Goal: Transaction & Acquisition: Obtain resource

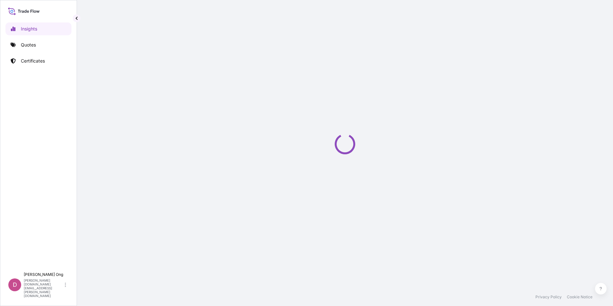
select select "2025"
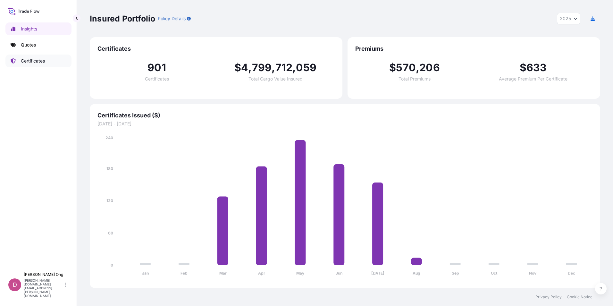
click at [33, 45] on p "Quotes" at bounding box center [28, 45] width 15 height 6
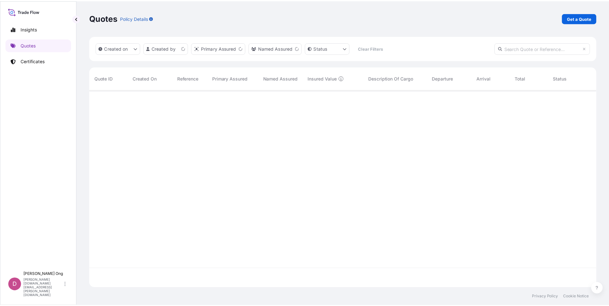
scroll to position [197, 506]
click at [590, 22] on link "Get a Quote" at bounding box center [583, 18] width 35 height 10
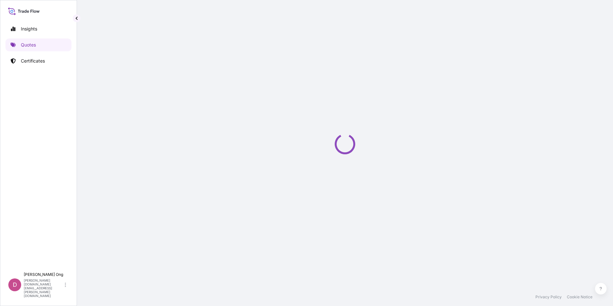
select select "Sea"
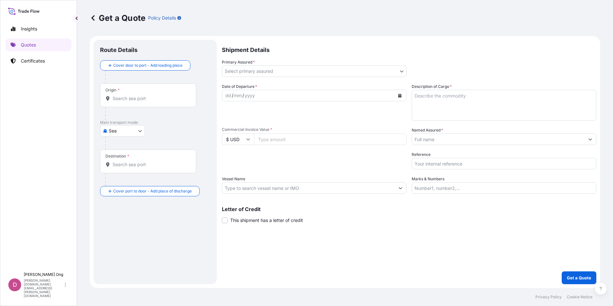
click at [368, 70] on body "Insights Quotes Certificates D [PERSON_NAME] [PERSON_NAME][DOMAIN_NAME][EMAIL_A…" at bounding box center [306, 153] width 613 height 306
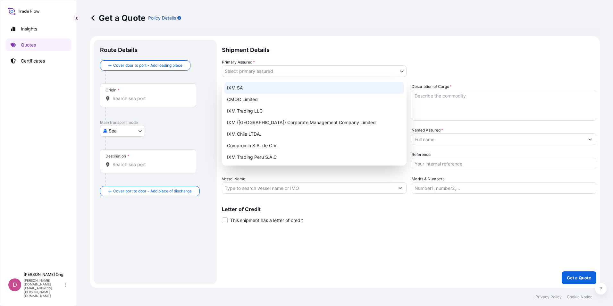
click at [363, 85] on div "IXM SA" at bounding box center [315, 88] width 180 height 12
select select "31846"
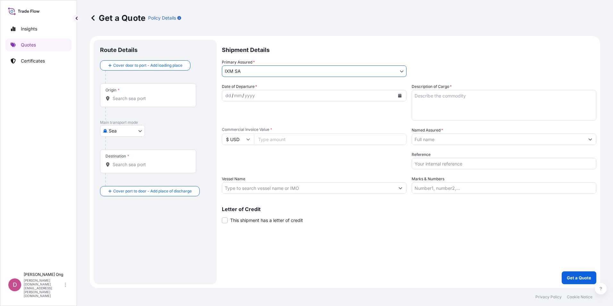
click at [459, 138] on input "Named Assured *" at bounding box center [498, 139] width 173 height 12
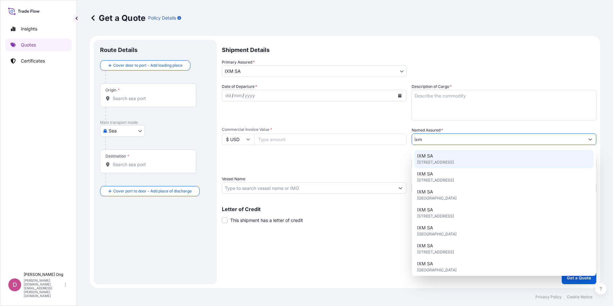
click at [445, 160] on span "[STREET_ADDRESS]" at bounding box center [435, 162] width 37 height 6
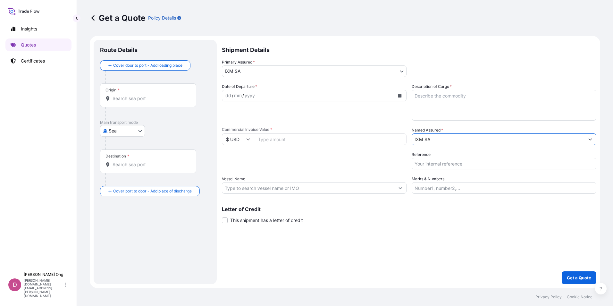
type input "IXM SA"
click at [402, 95] on button "Calendar" at bounding box center [400, 95] width 10 height 10
click at [333, 230] on div "Shipment Details Primary Assured * IXM SA IXM SA CMOC Limited IXM Trading LLC I…" at bounding box center [409, 162] width 375 height 244
click at [398, 93] on button "Calendar" at bounding box center [400, 95] width 10 height 10
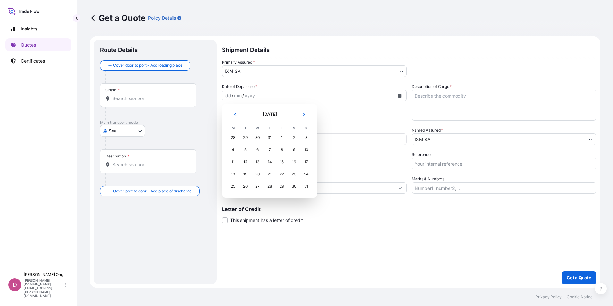
click at [243, 139] on div "29" at bounding box center [246, 138] width 12 height 12
click at [248, 138] on div "29" at bounding box center [246, 138] width 12 height 12
click at [237, 111] on button "Previous" at bounding box center [235, 114] width 14 height 10
click at [248, 186] on div "29" at bounding box center [246, 187] width 12 height 12
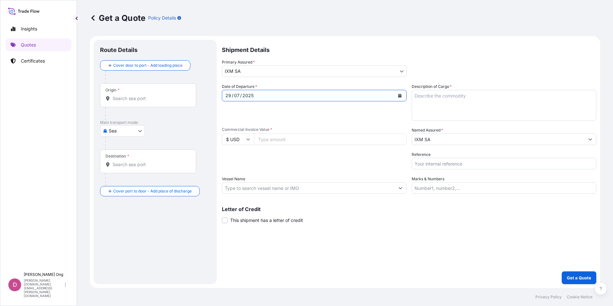
click at [319, 118] on div "Date of Departure * [DATE]" at bounding box center [314, 101] width 185 height 37
click at [160, 98] on input "Origin *" at bounding box center [151, 98] width 76 height 6
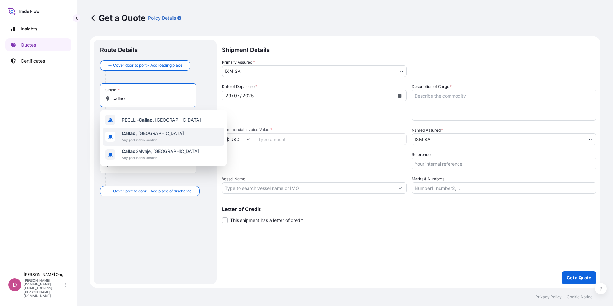
click at [141, 139] on span "Any port in this location" at bounding box center [153, 140] width 62 height 6
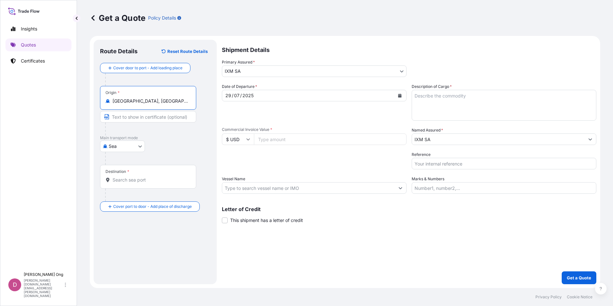
type input "[GEOGRAPHIC_DATA], [GEOGRAPHIC_DATA]"
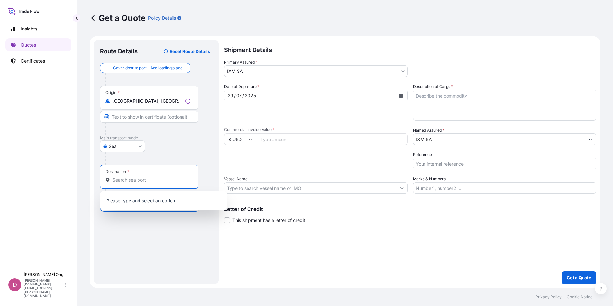
click at [131, 177] on input "Destination *" at bounding box center [152, 180] width 78 height 6
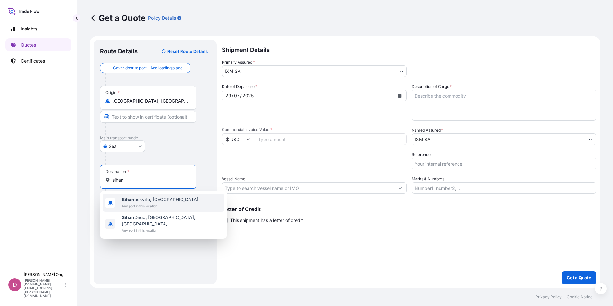
click at [140, 199] on span "Sihan oukville, [GEOGRAPHIC_DATA]" at bounding box center [160, 199] width 77 height 6
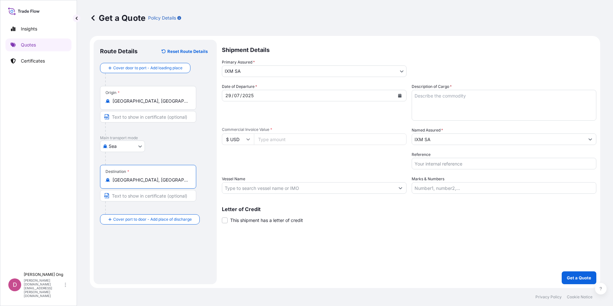
type input "[GEOGRAPHIC_DATA], [GEOGRAPHIC_DATA]"
click at [151, 118] on input "Text to appear on certificate" at bounding box center [149, 117] width 98 height 12
type input "[GEOGRAPHIC_DATA], [GEOGRAPHIC_DATA]"
click at [319, 265] on div "Shipment Details Primary Assured * IXM SA IXM SA CMOC Limited IXM Trading LLC I…" at bounding box center [409, 162] width 375 height 244
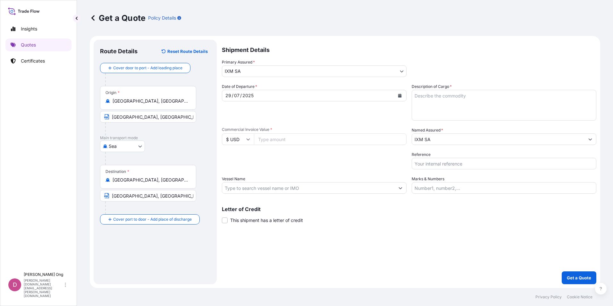
click at [336, 187] on input "Vessel Name" at bounding box center [308, 188] width 173 height 12
click at [325, 138] on input "Commercial Invoice Value *" at bounding box center [330, 139] width 153 height 12
click at [172, 198] on input "[GEOGRAPHIC_DATA], [GEOGRAPHIC_DATA]" at bounding box center [148, 196] width 96 height 12
click at [328, 252] on div "Shipment Details Primary Assured * IXM SA IXM SA CMOC Limited IXM Trading LLC I…" at bounding box center [409, 162] width 375 height 244
click at [300, 139] on input "Commercial Invoice Value *" at bounding box center [330, 139] width 153 height 12
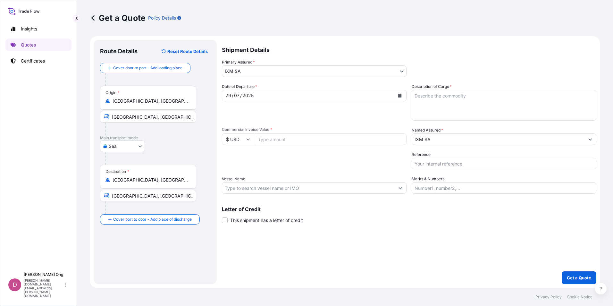
paste input "2379171.94"
type input "2379171.94"
click at [348, 188] on input "Vessel Name" at bounding box center [308, 188] width 173 height 12
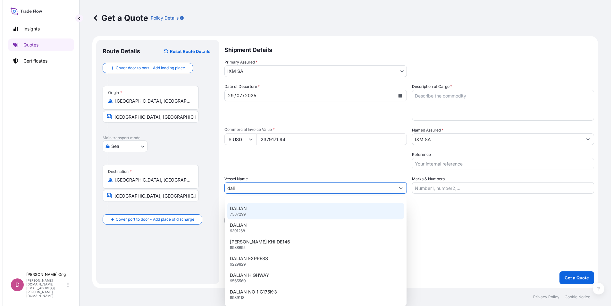
scroll to position [64, 0]
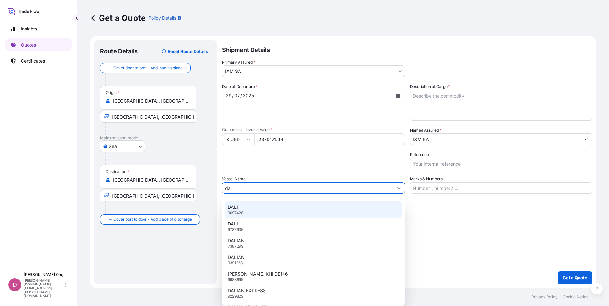
click at [287, 212] on div "DALI 9697428" at bounding box center [313, 209] width 177 height 17
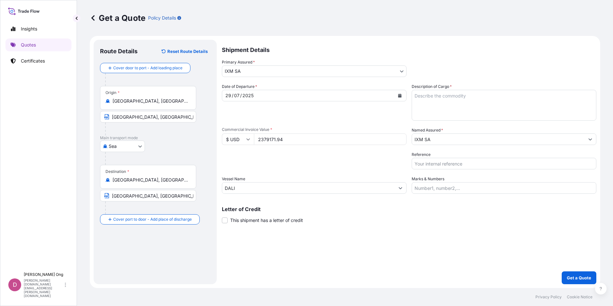
click at [432, 247] on div "Shipment Details Primary Assured * IXM SA IXM SA CMOC Limited IXM Trading LLC I…" at bounding box center [409, 162] width 375 height 244
click at [269, 224] on div "Shipment Details Primary Assured * IXM SA IXM SA CMOC Limited IXM Trading LLC I…" at bounding box center [409, 162] width 375 height 244
click at [275, 223] on span "This shipment has a letter of credit" at bounding box center [266, 220] width 73 height 6
click at [222, 217] on input "This shipment has a letter of credit" at bounding box center [222, 217] width 0 height 0
click at [508, 104] on textarea "Description of Cargo *" at bounding box center [504, 105] width 185 height 31
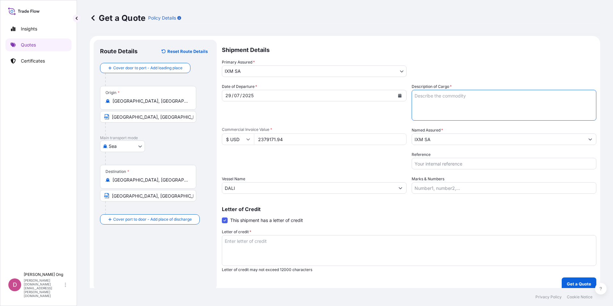
drag, startPoint x: 439, startPoint y: 98, endPoint x: 461, endPoint y: 91, distance: 23.8
click at [439, 98] on textarea "Description of Cargo *" at bounding box center [504, 105] width 185 height 31
click at [443, 213] on div "Letter of Credit This shipment has a letter of credit Letter of credit * Letter…" at bounding box center [409, 240] width 375 height 66
click at [285, 192] on input "DALI" at bounding box center [308, 188] width 173 height 12
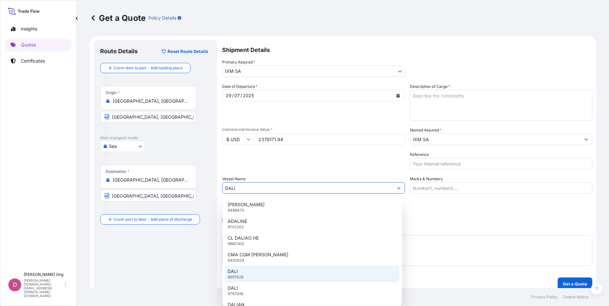
click at [252, 273] on div "DALI 9697428" at bounding box center [312, 274] width 174 height 17
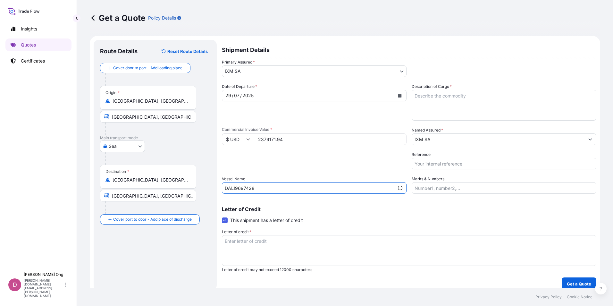
type input "DALI"
click at [485, 103] on textarea "Description of Cargo *" at bounding box center [504, 105] width 185 height 31
click at [466, 105] on textarea "Description of Cargo *" at bounding box center [504, 105] width 185 height 31
click at [483, 107] on textarea "COPPER CONCENTRATES QUANTITY:" at bounding box center [504, 105] width 185 height 31
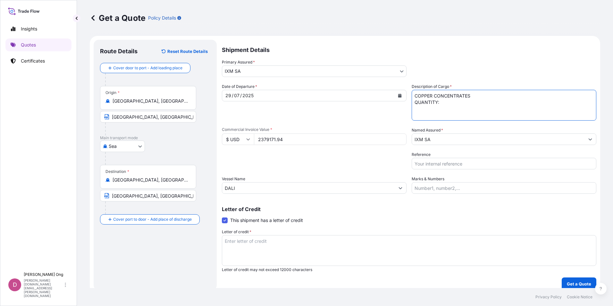
paste textarea "1099.3700"
type textarea "COPPER CONCENTRATES QUANTITY: 1099.370 WMT ASSURED BY IXM S.A."
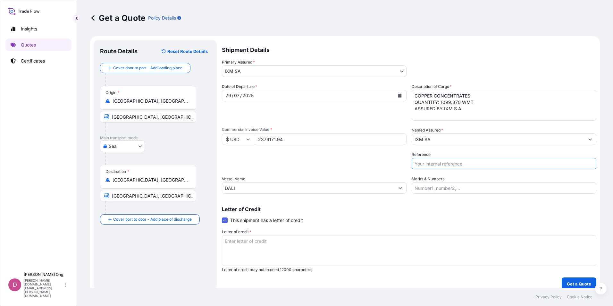
drag, startPoint x: 476, startPoint y: 164, endPoint x: 487, endPoint y: 161, distance: 11.5
click at [476, 164] on input "Reference" at bounding box center [504, 164] width 185 height 12
click at [457, 159] on input "Reference" at bounding box center [504, 164] width 185 height 12
paste input "BCC15563CS"
click at [494, 166] on input "BCC15563CS-P / BL NO.:" at bounding box center [504, 164] width 185 height 12
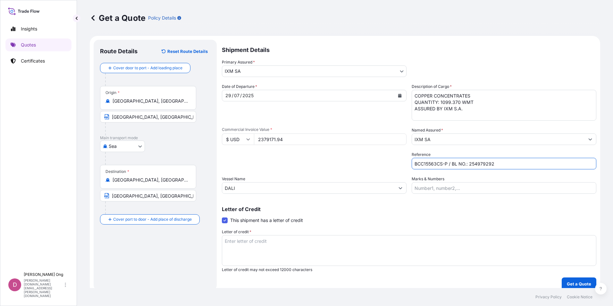
type input "BCC15563CS-P / BL NO.: 254979292"
click at [458, 216] on div "Letter of Credit This shipment has a letter of credit Letter of credit * Letter…" at bounding box center [409, 240] width 375 height 66
click at [362, 252] on textarea "Letter of credit *" at bounding box center [409, 250] width 375 height 31
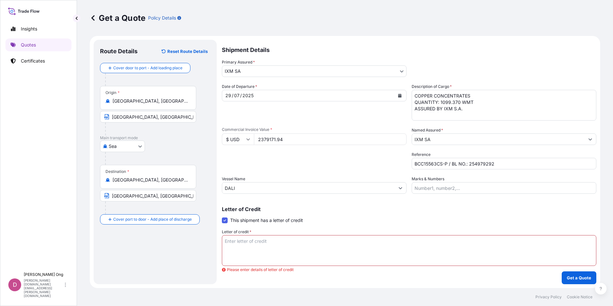
click at [329, 257] on textarea "Letter of credit *" at bounding box center [409, 250] width 375 height 31
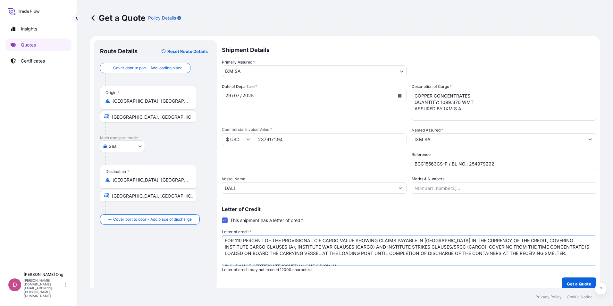
scroll to position [0, 0]
click at [440, 254] on textarea "FOR 110 PERCENT OF THE PROVISIONAL CIF CARGO VALUE SHOWING CLAIMS PAYABLE IN [G…" at bounding box center [409, 250] width 375 height 31
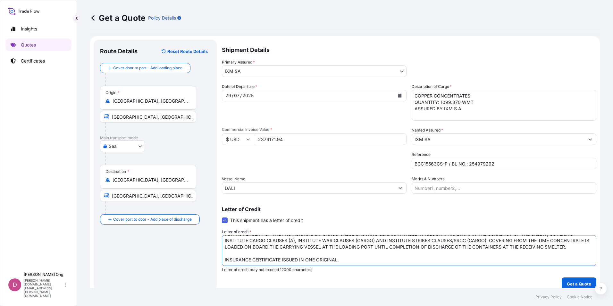
click at [408, 259] on textarea "FOR 110 PERCENT OF THE PROVISIONAL CIF CARGO VALUE SHOWING CLAIMS PAYABLE IN [G…" at bounding box center [409, 250] width 375 height 31
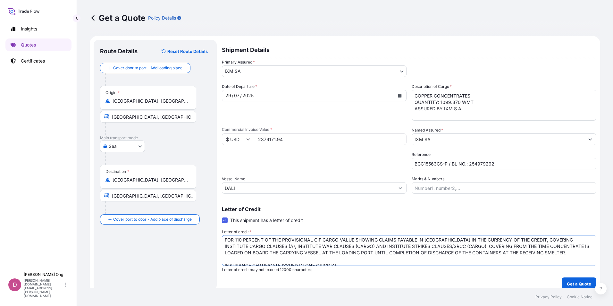
scroll to position [0, 0]
type textarea "FOR 110 PERCENT OF THE PROVISIONAL CIF CARGO VALUE SHOWING CLAIMS PAYABLE IN [G…"
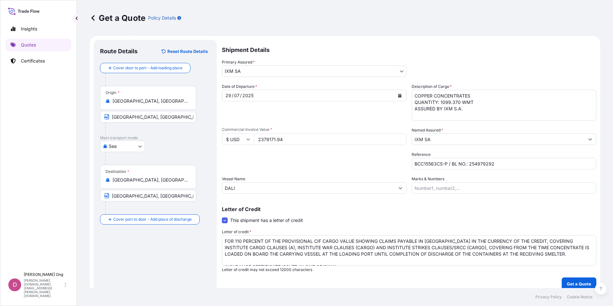
click at [470, 209] on p "Letter of Credit" at bounding box center [409, 209] width 375 height 5
drag, startPoint x: 470, startPoint y: 209, endPoint x: 444, endPoint y: 214, distance: 26.6
click at [444, 214] on div "Letter of Credit This shipment has a letter of credit Letter of credit * FOR 11…" at bounding box center [409, 240] width 375 height 66
drag, startPoint x: 450, startPoint y: 225, endPoint x: 442, endPoint y: 229, distance: 8.9
click at [442, 229] on div "Letter of Credit This shipment has a letter of credit Letter of credit * FOR 11…" at bounding box center [409, 240] width 375 height 66
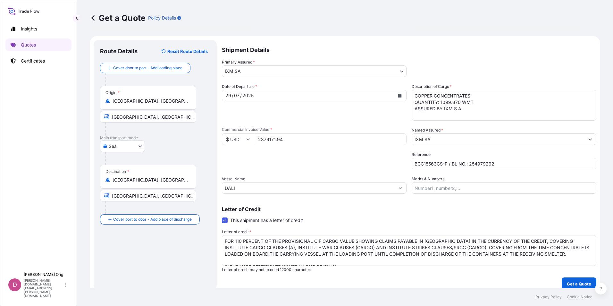
drag, startPoint x: 442, startPoint y: 229, endPoint x: 409, endPoint y: 221, distance: 33.9
click at [409, 221] on div "Letter of Credit This shipment has a letter of credit Letter of credit * FOR 11…" at bounding box center [409, 240] width 375 height 66
click at [457, 208] on p "Letter of Credit" at bounding box center [409, 209] width 375 height 5
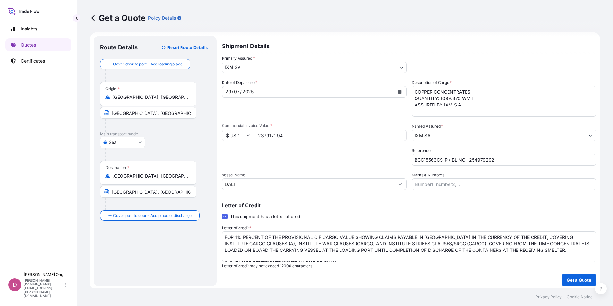
scroll to position [6, 0]
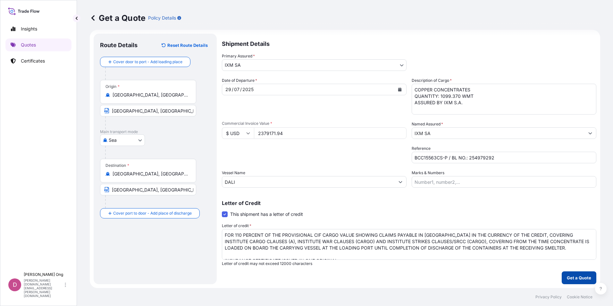
click at [573, 280] on p "Get a Quote" at bounding box center [579, 278] width 24 height 6
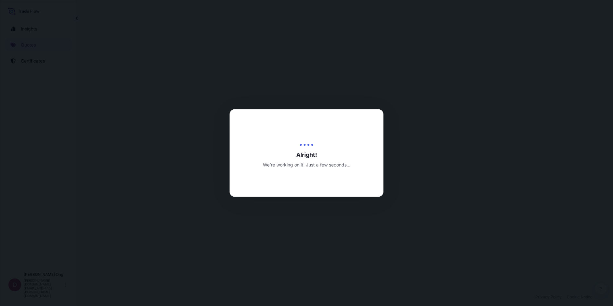
click at [553, 269] on div at bounding box center [306, 153] width 613 height 306
drag, startPoint x: 553, startPoint y: 269, endPoint x: 478, endPoint y: 279, distance: 75.5
click at [478, 279] on div at bounding box center [306, 153] width 613 height 306
select select "Sea"
select select "31846"
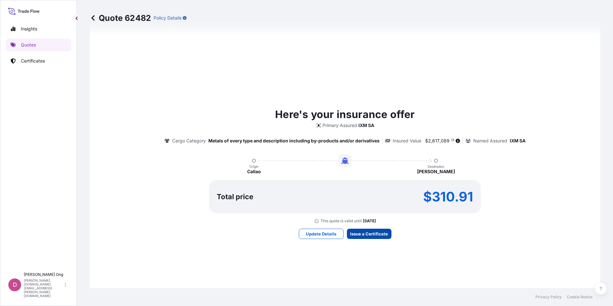
scroll to position [421, 0]
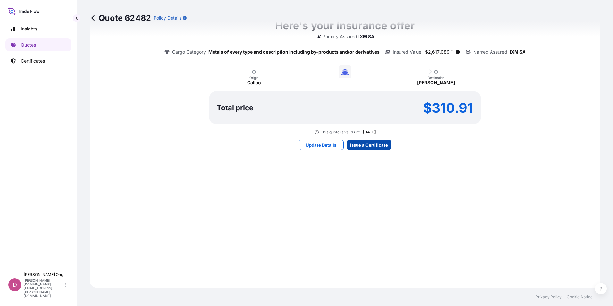
click at [363, 139] on div "Here's your insurance offer Primary Assured IXM SA Cargo Category Metals of eve…" at bounding box center [345, 84] width 493 height 390
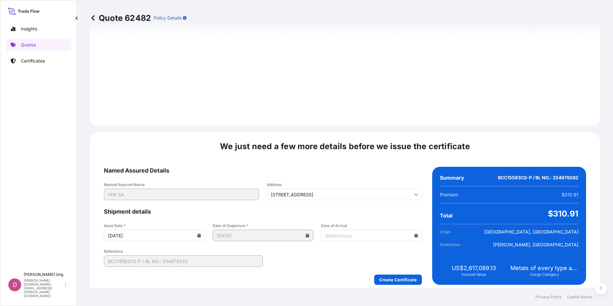
scroll to position [757, 0]
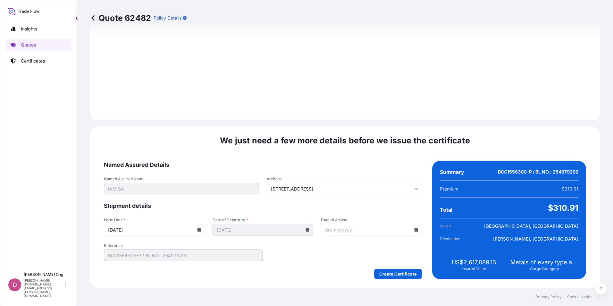
click at [198, 232] on input "[DATE]" at bounding box center [154, 230] width 101 height 12
click at [198, 229] on icon at bounding box center [199, 230] width 4 height 4
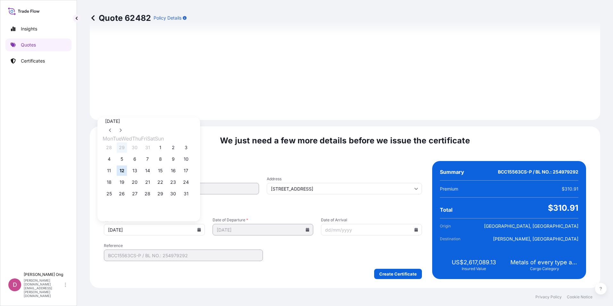
click at [122, 148] on button "29" at bounding box center [122, 147] width 10 height 10
type input "[DATE]"
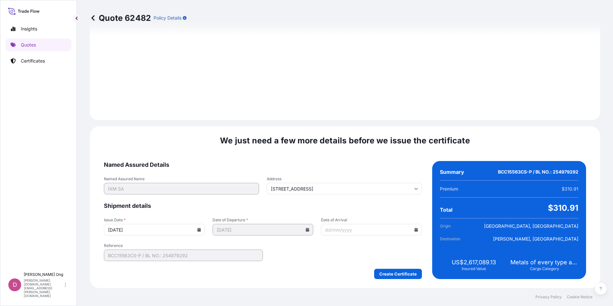
drag, startPoint x: 342, startPoint y: 208, endPoint x: 332, endPoint y: 322, distance: 114.7
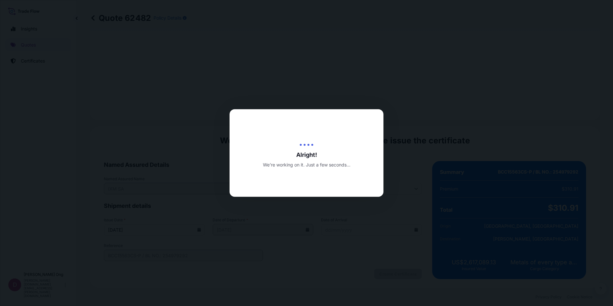
click at [471, 212] on div at bounding box center [306, 153] width 613 height 306
drag, startPoint x: 471, startPoint y: 212, endPoint x: 411, endPoint y: 232, distance: 62.6
click at [411, 232] on div at bounding box center [306, 153] width 613 height 306
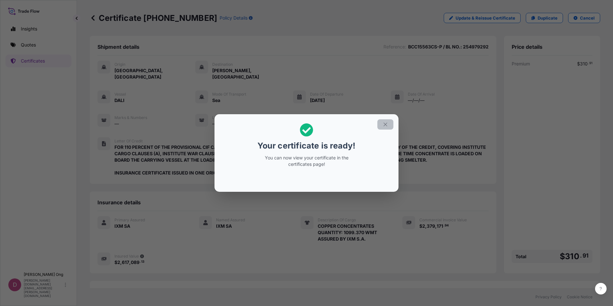
click at [386, 122] on icon "button" at bounding box center [386, 125] width 6 height 6
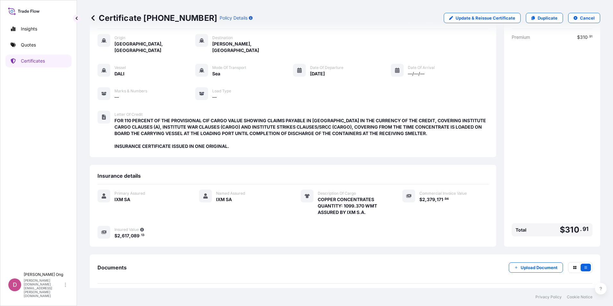
scroll to position [47, 0]
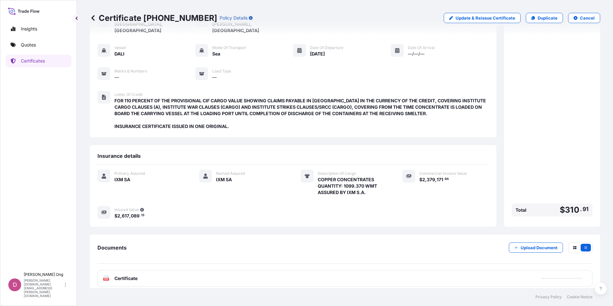
click at [163, 274] on div "PDF Certificate" at bounding box center [345, 278] width 495 height 17
click at [294, 228] on div "Shipment details Reference : BCC15563CS-P / BL NO.: 254979292 Origin [GEOGRAPHI…" at bounding box center [345, 141] width 511 height 305
drag, startPoint x: 294, startPoint y: 228, endPoint x: 264, endPoint y: 235, distance: 30.3
click at [264, 235] on div "Documents Upload Document PDF Certificate [DATE]" at bounding box center [345, 265] width 511 height 60
click at [320, 244] on div "Documents Upload Document" at bounding box center [345, 252] width 495 height 21
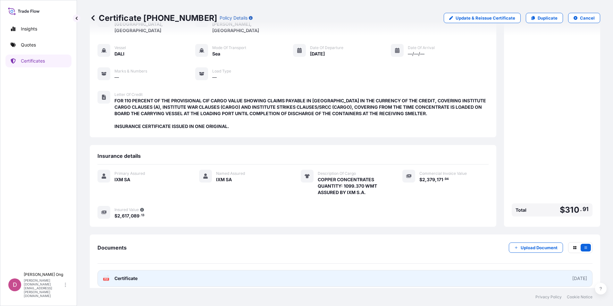
click at [276, 275] on link "PDF Certificate [DATE]" at bounding box center [345, 278] width 495 height 17
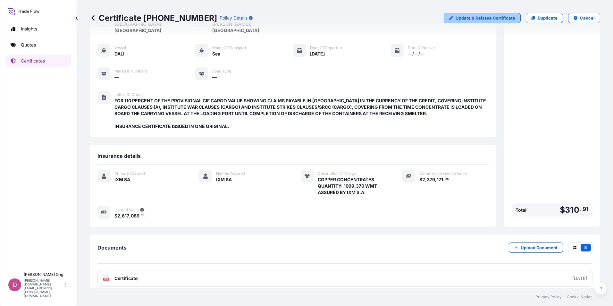
click at [498, 17] on p "Update & Reissue Certificate" at bounding box center [486, 18] width 60 height 6
select select "Sea"
select select "31846"
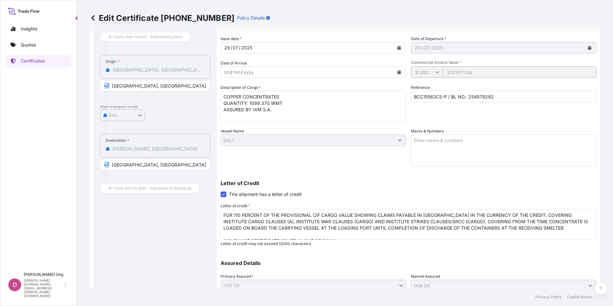
scroll to position [101, 0]
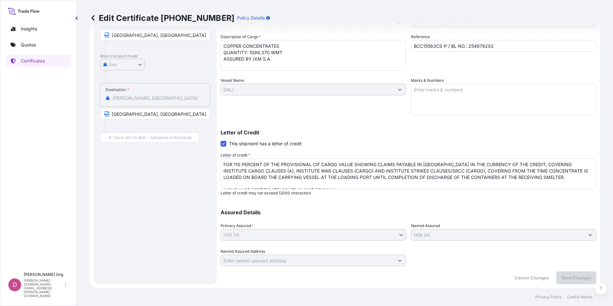
click at [263, 172] on textarea "FOR 110 PERCENT OF THE PROVISIONAL CIF CARGO VALUE SHOWING CLAIMS PAYABLE IN [G…" at bounding box center [409, 173] width 376 height 31
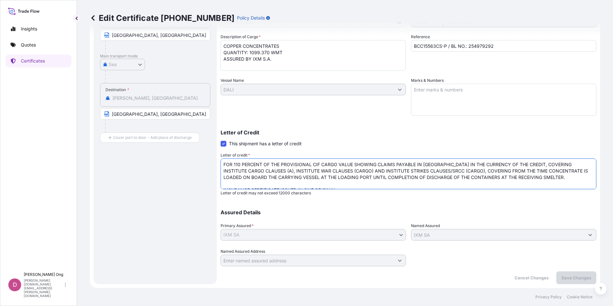
click at [293, 167] on textarea "FOR 110 PERCENT OF THE PROVISIONAL CIF CARGO VALUE SHOWING CLAIMS PAYABLE IN [G…" at bounding box center [409, 173] width 376 height 31
click at [298, 180] on textarea "FOR 110 PERCENT OF THE PROVISIONAL CIF CARGO VALUE SHOWING CLAIMS PAYABLE IN [G…" at bounding box center [409, 173] width 376 height 31
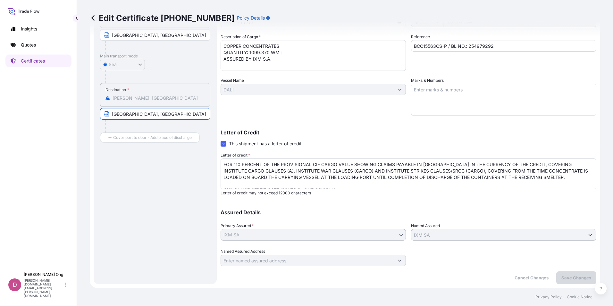
click at [182, 114] on input "[GEOGRAPHIC_DATA], [GEOGRAPHIC_DATA]" at bounding box center [155, 114] width 110 height 12
type input "[GEOGRAPHIC_DATA], [GEOGRAPHIC_DATA]"
click at [517, 279] on p "Cancel Changes" at bounding box center [532, 278] width 34 height 6
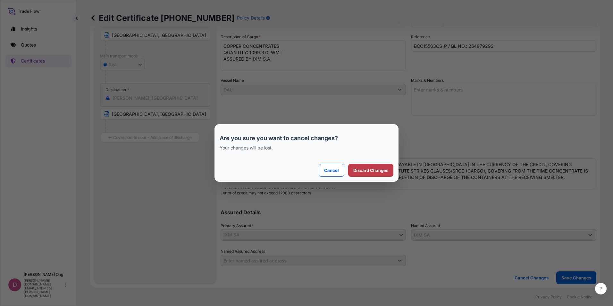
select select "Sea"
select select "31846"
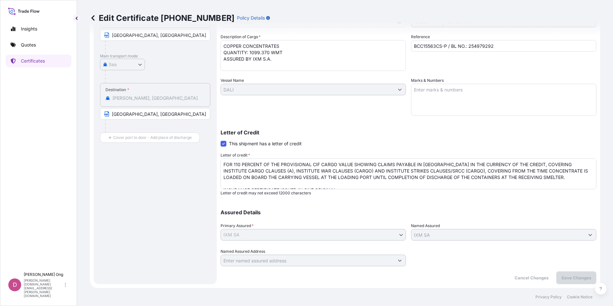
scroll to position [0, 0]
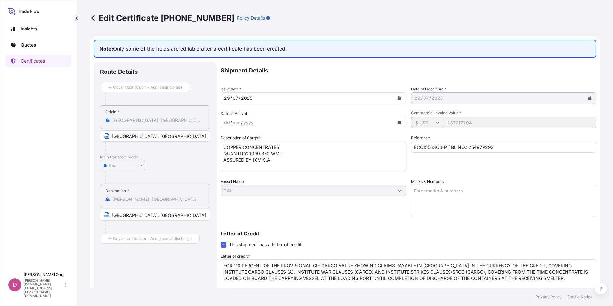
click at [97, 19] on p "Edit Certificate [PHONE_NUMBER]" at bounding box center [162, 18] width 145 height 10
click at [96, 18] on icon at bounding box center [93, 18] width 6 height 6
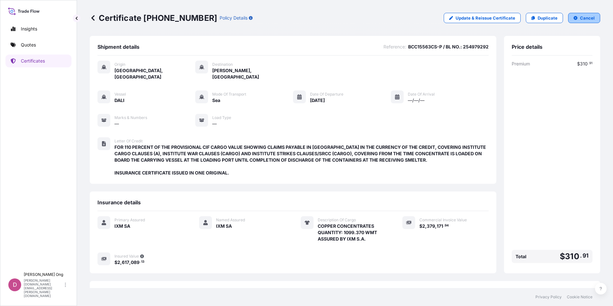
click at [580, 17] on p "Cancel" at bounding box center [587, 18] width 15 height 6
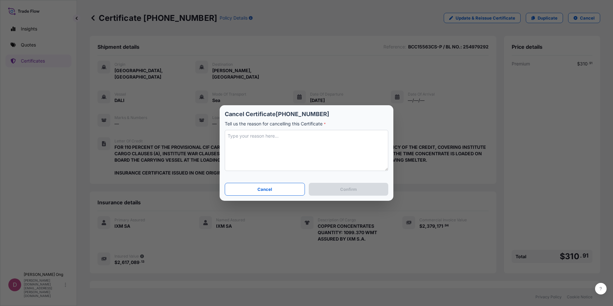
click at [303, 153] on textarea at bounding box center [307, 150] width 164 height 41
type textarea "DESTINATION WRONG"
click at [346, 187] on p "Confirm" at bounding box center [348, 189] width 17 height 6
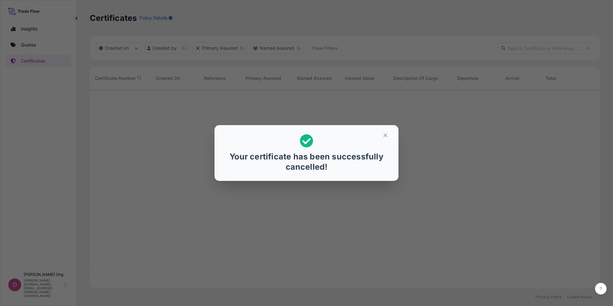
scroll to position [197, 506]
drag, startPoint x: 437, startPoint y: 154, endPoint x: 114, endPoint y: 141, distance: 323.3
click at [384, 135] on icon "button" at bounding box center [386, 135] width 6 height 6
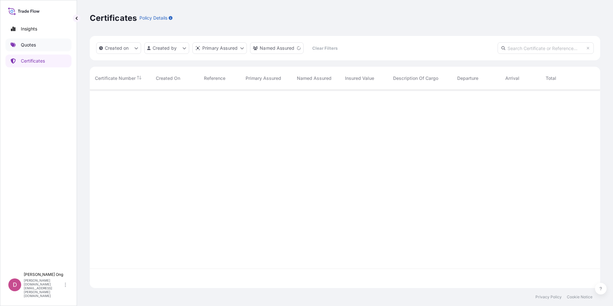
click at [43, 46] on link "Quotes" at bounding box center [38, 44] width 66 height 13
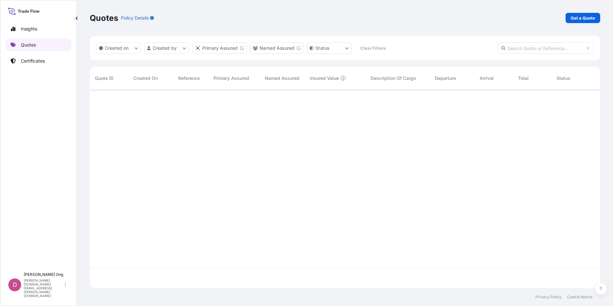
scroll to position [197, 506]
click at [587, 17] on p "Get a Quote" at bounding box center [583, 18] width 24 height 6
select select "Sea"
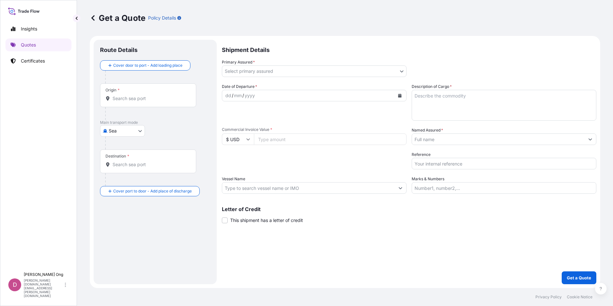
click at [272, 73] on body "Insights Quotes Certificates D [PERSON_NAME] [PERSON_NAME][DOMAIN_NAME][EMAIL_A…" at bounding box center [306, 153] width 613 height 306
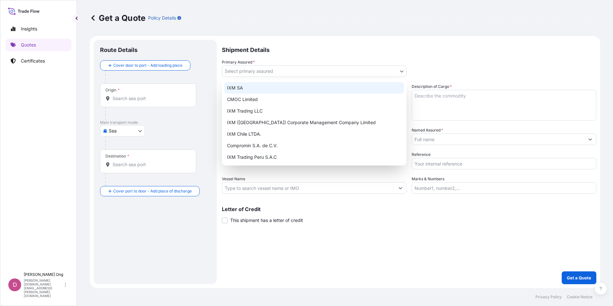
click at [259, 89] on div "IXM SA" at bounding box center [315, 88] width 180 height 12
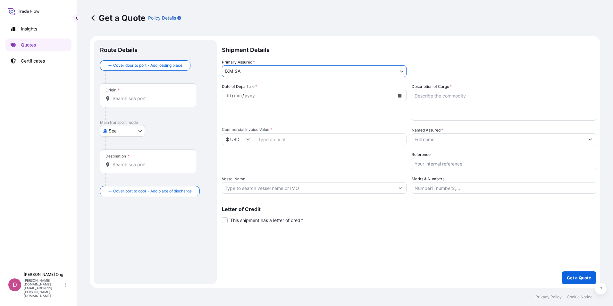
click at [475, 139] on input "Named Assured *" at bounding box center [498, 139] width 173 height 12
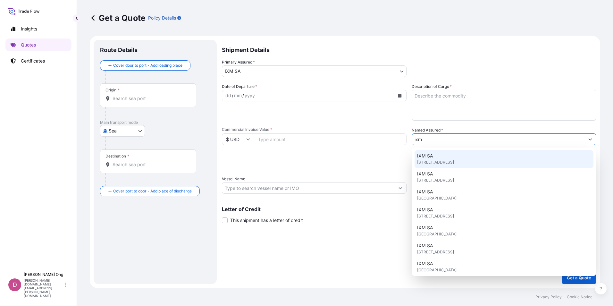
click at [446, 162] on span "[STREET_ADDRESS]" at bounding box center [435, 162] width 37 height 6
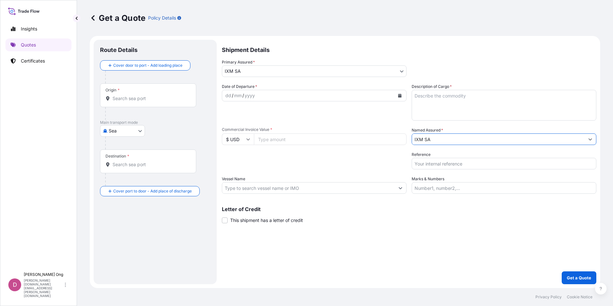
type input "IXM SA"
click at [306, 95] on div "dd / mm / yyyy" at bounding box center [308, 96] width 173 height 12
click at [398, 94] on icon "Calendar" at bounding box center [400, 96] width 4 height 4
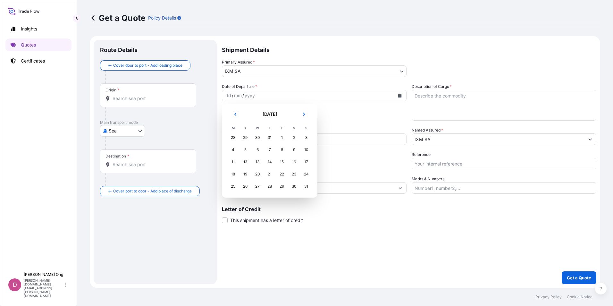
click at [248, 136] on div "29" at bounding box center [246, 138] width 12 height 12
click at [236, 114] on icon "Previous" at bounding box center [236, 114] width 4 height 4
click at [246, 186] on div "29" at bounding box center [246, 187] width 12 height 12
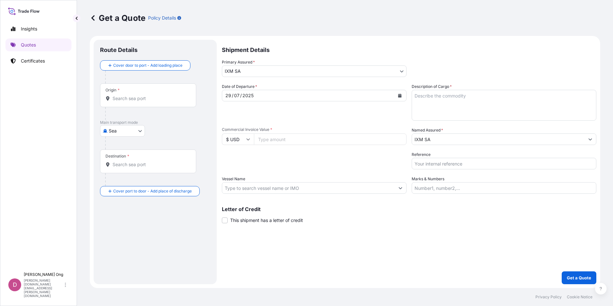
click at [324, 216] on div "Letter of Credit This shipment has a letter of credit Letter of credit * Letter…" at bounding box center [409, 215] width 375 height 17
click at [272, 138] on input "Commercial Invoice Value *" at bounding box center [330, 139] width 153 height 12
paste input "2379171.94"
type input "2379171.94"
click at [148, 94] on div "Origin *" at bounding box center [148, 95] width 96 height 24
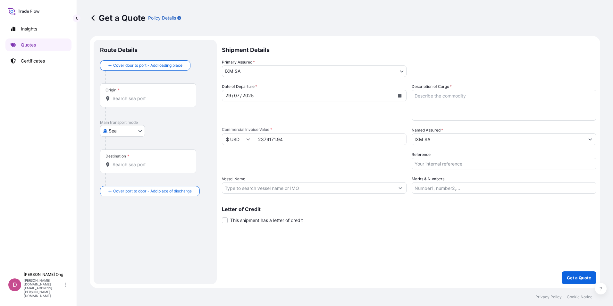
click at [148, 95] on input "Origin *" at bounding box center [151, 98] width 76 height 6
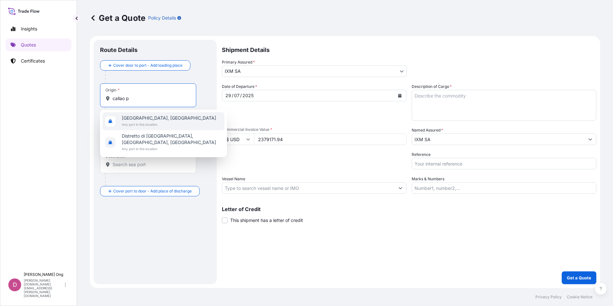
click at [144, 124] on span "Any port in this location" at bounding box center [169, 124] width 94 height 6
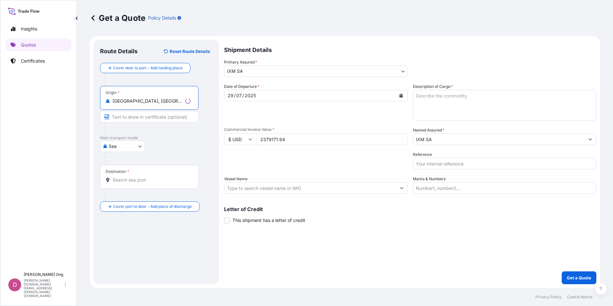
type input "[GEOGRAPHIC_DATA], [GEOGRAPHIC_DATA]"
click at [157, 118] on input "Text to appear on certificate" at bounding box center [149, 117] width 98 height 12
type input "[GEOGRAPHIC_DATA], [GEOGRAPHIC_DATA]"
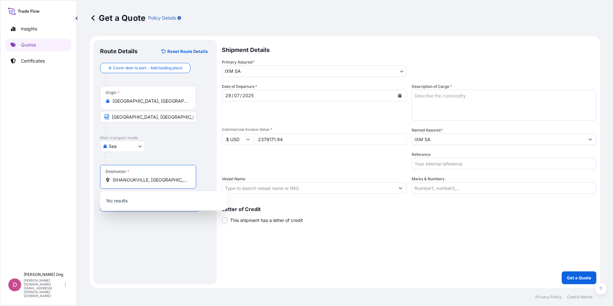
type input "SIHANOUKVILLE, [GEOGRAPHIC_DATA]"
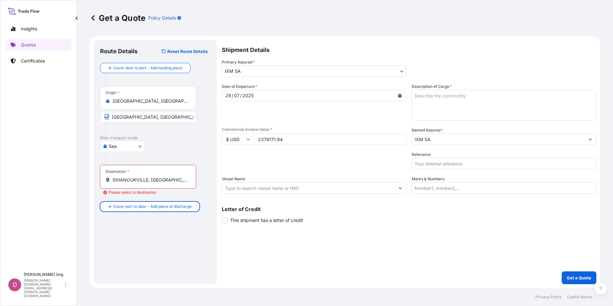
click at [148, 237] on div "Route Details Reset Route Details Cover door to port - Add loading place Place …" at bounding box center [155, 162] width 110 height 232
click at [156, 236] on div "Route Details Reset Route Details Cover door to port - Add loading place Place …" at bounding box center [155, 162] width 110 height 232
click at [174, 175] on div "Destination * [PERSON_NAME], [GEOGRAPHIC_DATA]" at bounding box center [148, 177] width 96 height 24
click at [174, 177] on input "SIHANOUKVILLE, [GEOGRAPHIC_DATA]" at bounding box center [151, 180] width 76 height 6
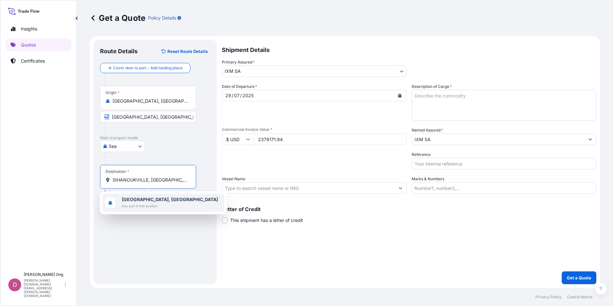
click at [158, 201] on b "[GEOGRAPHIC_DATA], [GEOGRAPHIC_DATA]" at bounding box center [170, 199] width 96 height 5
type input "[GEOGRAPHIC_DATA], [GEOGRAPHIC_DATA]"
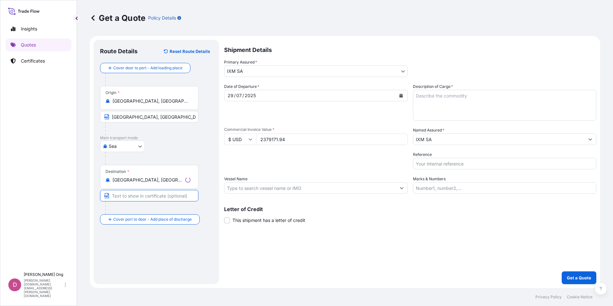
click at [163, 199] on input "Text to appear on certificate" at bounding box center [149, 196] width 98 height 12
type input "[GEOGRAPHIC_DATA], [GEOGRAPHIC_DATA]"
click at [311, 191] on input "Vessel Name" at bounding box center [308, 188] width 173 height 12
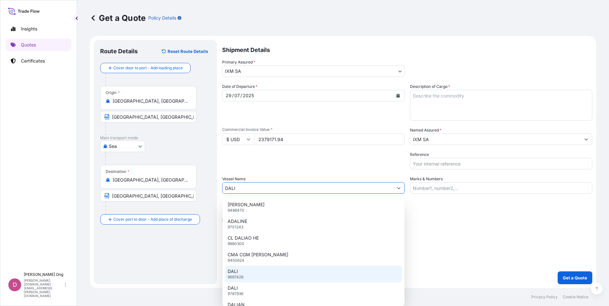
click at [250, 279] on div "DALI 9697428" at bounding box center [313, 274] width 177 height 17
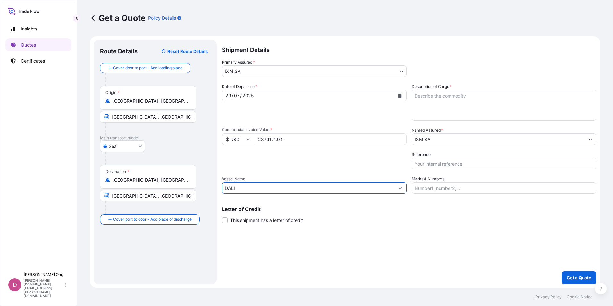
type input "DALI"
click at [307, 242] on div "Shipment Details Primary Assured * IXM SA IXM SA CMOC Limited IXM Trading LLC I…" at bounding box center [409, 162] width 375 height 244
click at [247, 222] on span "This shipment has a letter of credit" at bounding box center [266, 220] width 73 height 6
click at [222, 217] on input "This shipment has a letter of credit" at bounding box center [222, 217] width 0 height 0
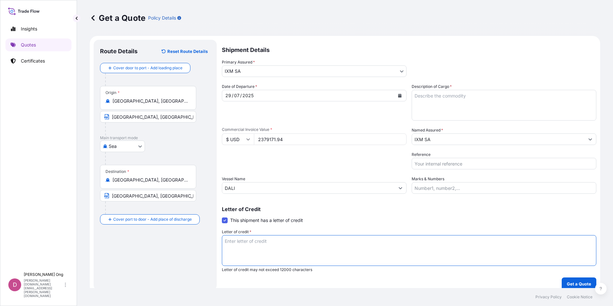
click at [484, 248] on textarea "Letter of credit *" at bounding box center [409, 250] width 375 height 31
drag, startPoint x: 484, startPoint y: 248, endPoint x: 413, endPoint y: 212, distance: 79.5
click at [404, 223] on div "Letter of Credit This shipment has a letter of credit Letter of credit * Letter…" at bounding box center [409, 240] width 375 height 66
click at [469, 101] on textarea "Description of Cargo *" at bounding box center [504, 105] width 185 height 31
click at [266, 241] on textarea "Letter of credit *" at bounding box center [409, 250] width 375 height 31
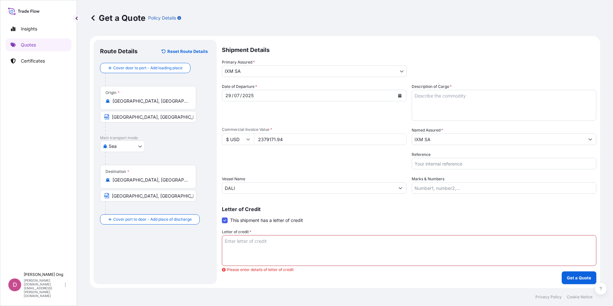
click at [534, 105] on textarea "Description of Cargo *" at bounding box center [504, 105] width 185 height 31
click at [494, 102] on textarea "Description of Cargo *" at bounding box center [504, 105] width 185 height 31
click at [487, 104] on textarea "COPPER CONCENTRATES QUANTITY:" at bounding box center [504, 105] width 185 height 31
paste textarea "1099.3700"
type textarea "COPPER CONCENTRATES QUANTITY: 1099.370 WMT ASSURED BY IXM S.A."
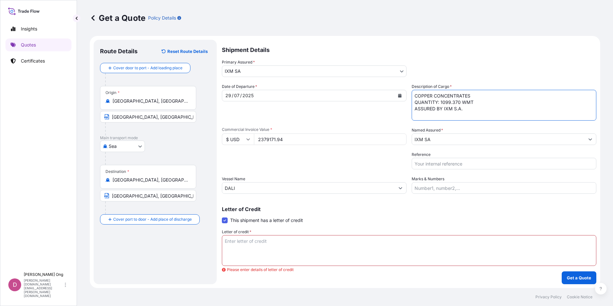
click at [436, 223] on div "Letter of Credit This shipment has a letter of credit Letter of credit * Please…" at bounding box center [409, 236] width 375 height 59
click at [448, 163] on input "Reference" at bounding box center [504, 164] width 185 height 12
click at [381, 230] on div "Letter of credit * Please enter details of letter of credit" at bounding box center [409, 247] width 375 height 37
click at [464, 165] on input "Reference" at bounding box center [504, 164] width 185 height 12
paste input "BCC15563CS"
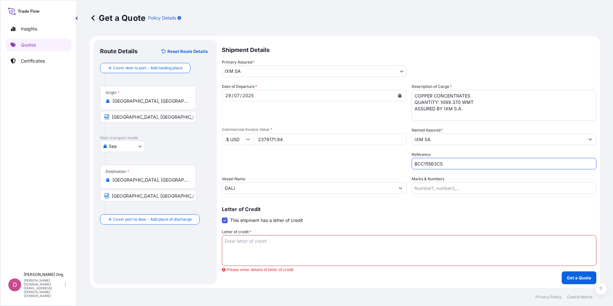
type input "BCC15563CS-P / BL NO.: 254979292"
click at [325, 249] on textarea "Letter of credit *" at bounding box center [409, 250] width 375 height 31
drag, startPoint x: 331, startPoint y: 246, endPoint x: 322, endPoint y: 251, distance: 10.6
click at [322, 251] on textarea "Letter of credit *" at bounding box center [409, 250] width 375 height 31
click at [377, 247] on textarea "Letter of credit *" at bounding box center [409, 250] width 375 height 31
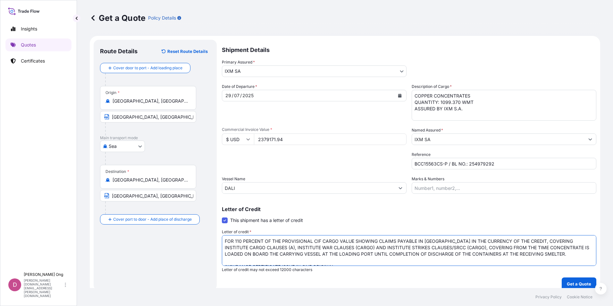
drag, startPoint x: 350, startPoint y: 241, endPoint x: 559, endPoint y: 236, distance: 208.6
click at [559, 236] on textarea "FOR 110 PERCENT OF THE PROVISIONAL CIF CARGO VALUE SHOWING CLAIMS PAYABLE IN [G…" at bounding box center [409, 250] width 375 height 31
drag, startPoint x: 235, startPoint y: 245, endPoint x: 544, endPoint y: 245, distance: 309.3
click at [544, 245] on textarea "FOR 110 PERCENT OF THE PROVISIONAL CIF CARGO VALUE SHOWING CLAIMS PAYABLE IN [G…" at bounding box center [409, 250] width 375 height 31
click at [544, 246] on textarea "FOR 110 PERCENT OF THE PROVISIONAL CIF CARGO VALUE SHOWING CLAIMS PAYABLE IN [G…" at bounding box center [409, 250] width 375 height 31
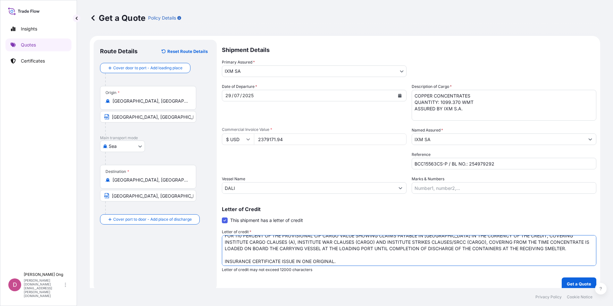
scroll to position [7, 0]
click at [464, 265] on textarea "FOR 110 PERCENT OF THE PROVISIONAL CIF CARGO VALUE SHOWING CLAIMS PAYABLE IN [G…" at bounding box center [409, 250] width 375 height 31
click at [470, 258] on textarea "FOR 110 PERCENT OF THE PROVISIONAL CIF CARGO VALUE SHOWING CLAIMS PAYABLE IN [G…" at bounding box center [409, 250] width 375 height 31
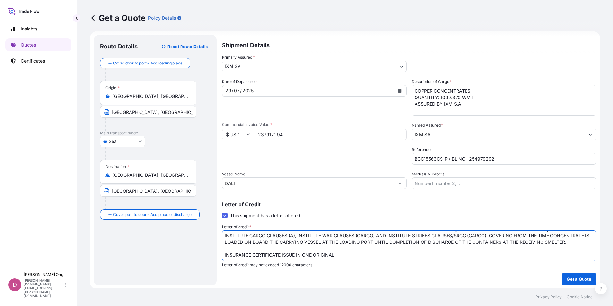
scroll to position [6, 0]
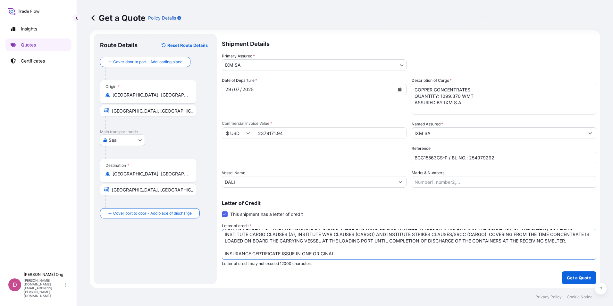
type textarea "FOR 110 PERCENT OF THE PROVISIONAL CIF CARGO VALUE SHOWING CLAIMS PAYABLE IN [G…"
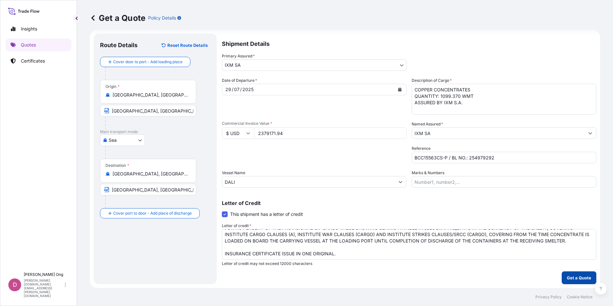
click at [568, 275] on p "Get a Quote" at bounding box center [579, 278] width 24 height 6
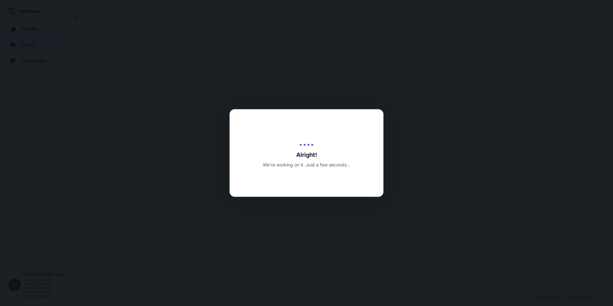
select select "Sea"
select select "31846"
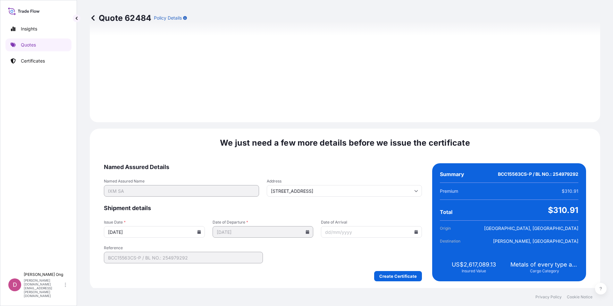
scroll to position [757, 0]
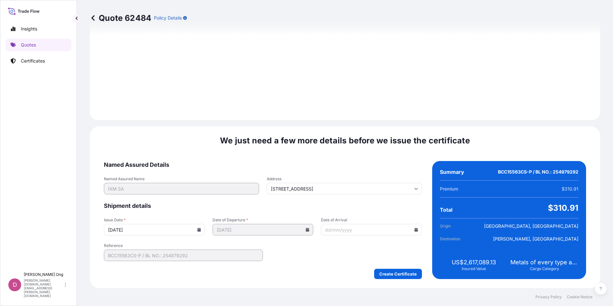
click at [200, 231] on icon at bounding box center [199, 230] width 4 height 4
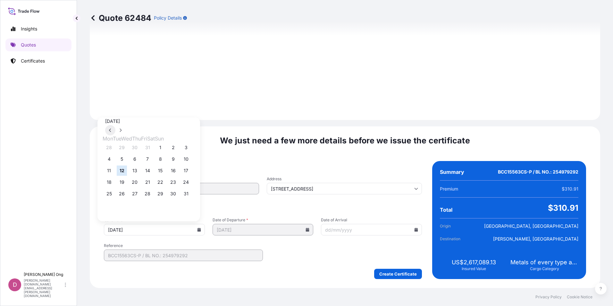
click at [115, 125] on button at bounding box center [110, 130] width 10 height 10
click at [126, 199] on button "29" at bounding box center [122, 194] width 10 height 10
type input "[DATE]"
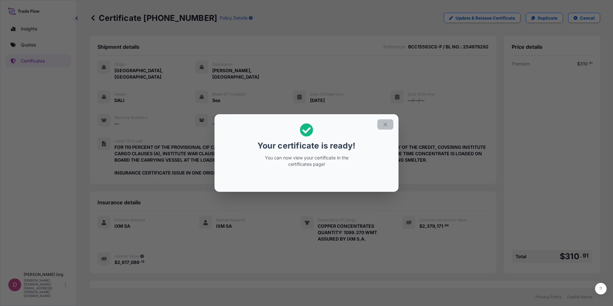
click at [391, 127] on button "button" at bounding box center [386, 124] width 16 height 10
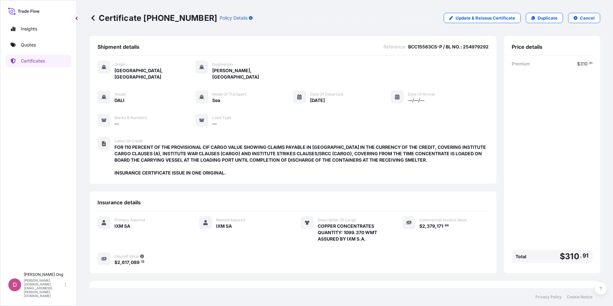
scroll to position [47, 0]
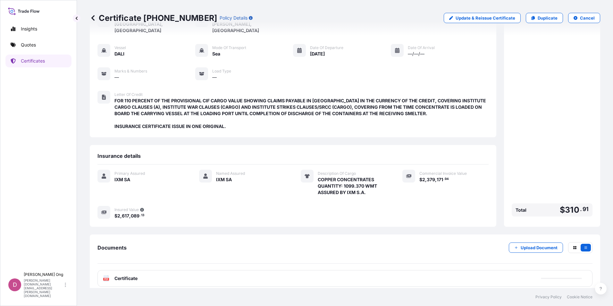
click at [184, 276] on div "PDF Certificate" at bounding box center [345, 278] width 495 height 17
click at [214, 276] on div "PDF Certificate" at bounding box center [345, 278] width 495 height 17
click at [221, 272] on div "PDF Certificate" at bounding box center [345, 278] width 495 height 17
click at [221, 275] on div "PDF Certificate" at bounding box center [345, 278] width 495 height 17
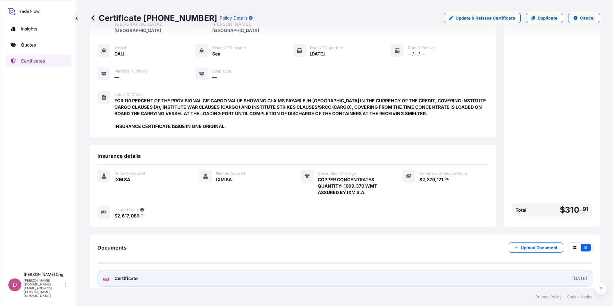
click at [221, 274] on link "PDF Certificate [DATE]" at bounding box center [345, 278] width 495 height 17
